Goal: Task Accomplishment & Management: Manage account settings

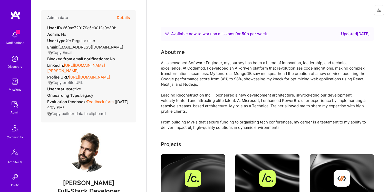
click at [122, 15] on button "Details" at bounding box center [123, 17] width 13 height 15
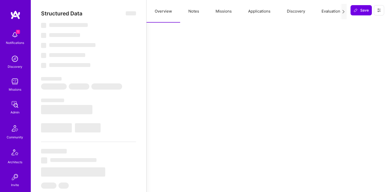
select select "Right Now"
select select "5"
select select "7"
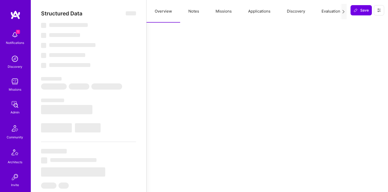
select select "US"
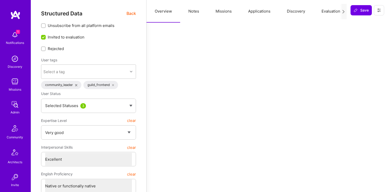
click at [221, 16] on button "Missions" at bounding box center [223, 11] width 33 height 23
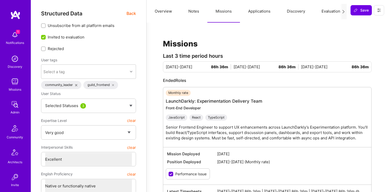
click at [193, 15] on button "Notes" at bounding box center [193, 11] width 27 height 23
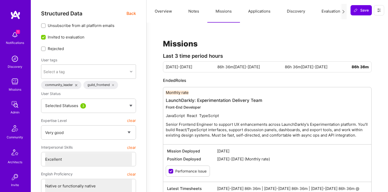
type textarea "x"
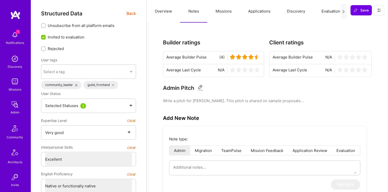
click at [226, 12] on button "Missions" at bounding box center [223, 11] width 33 height 23
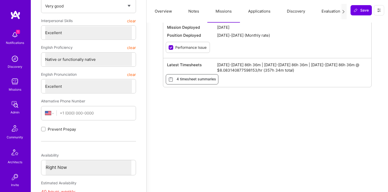
scroll to position [135, 0]
